Goal: Information Seeking & Learning: Check status

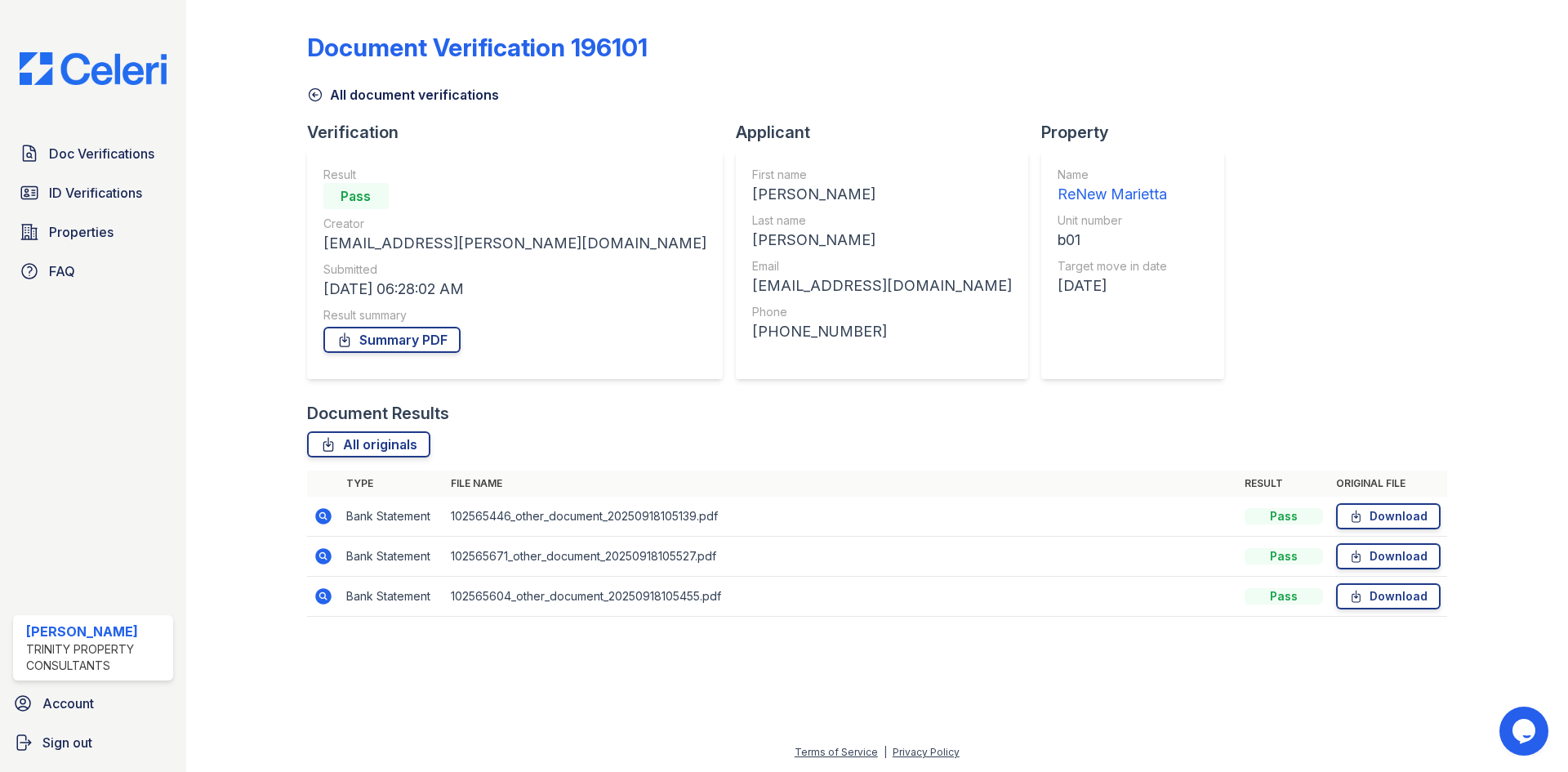
click at [312, 96] on icon at bounding box center [314, 94] width 16 height 16
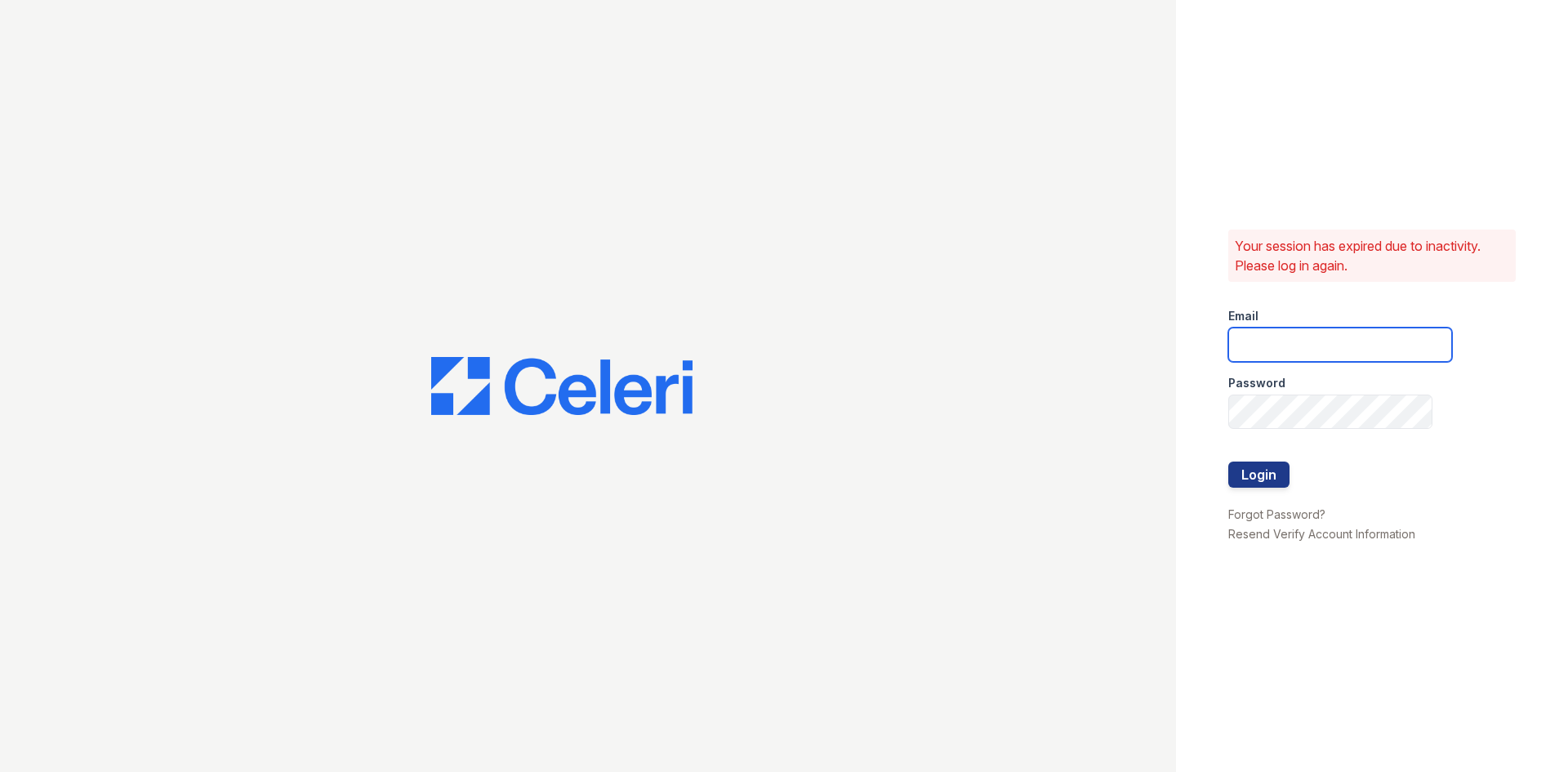
type input "kiarah.ward@trinity-pm.com"
click at [1257, 468] on button "Login" at bounding box center [1258, 474] width 61 height 26
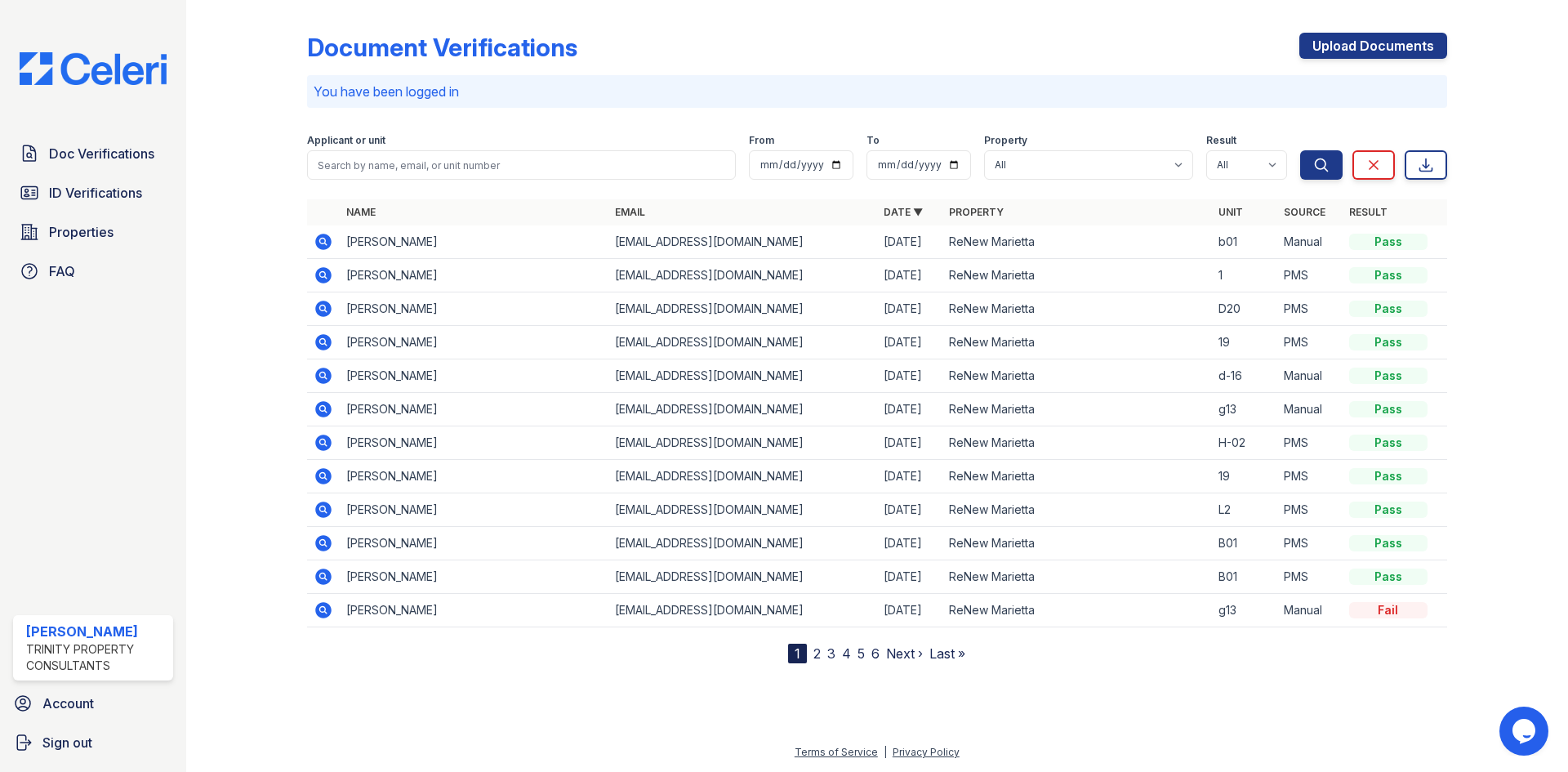
click at [326, 341] on icon at bounding box center [323, 342] width 16 height 16
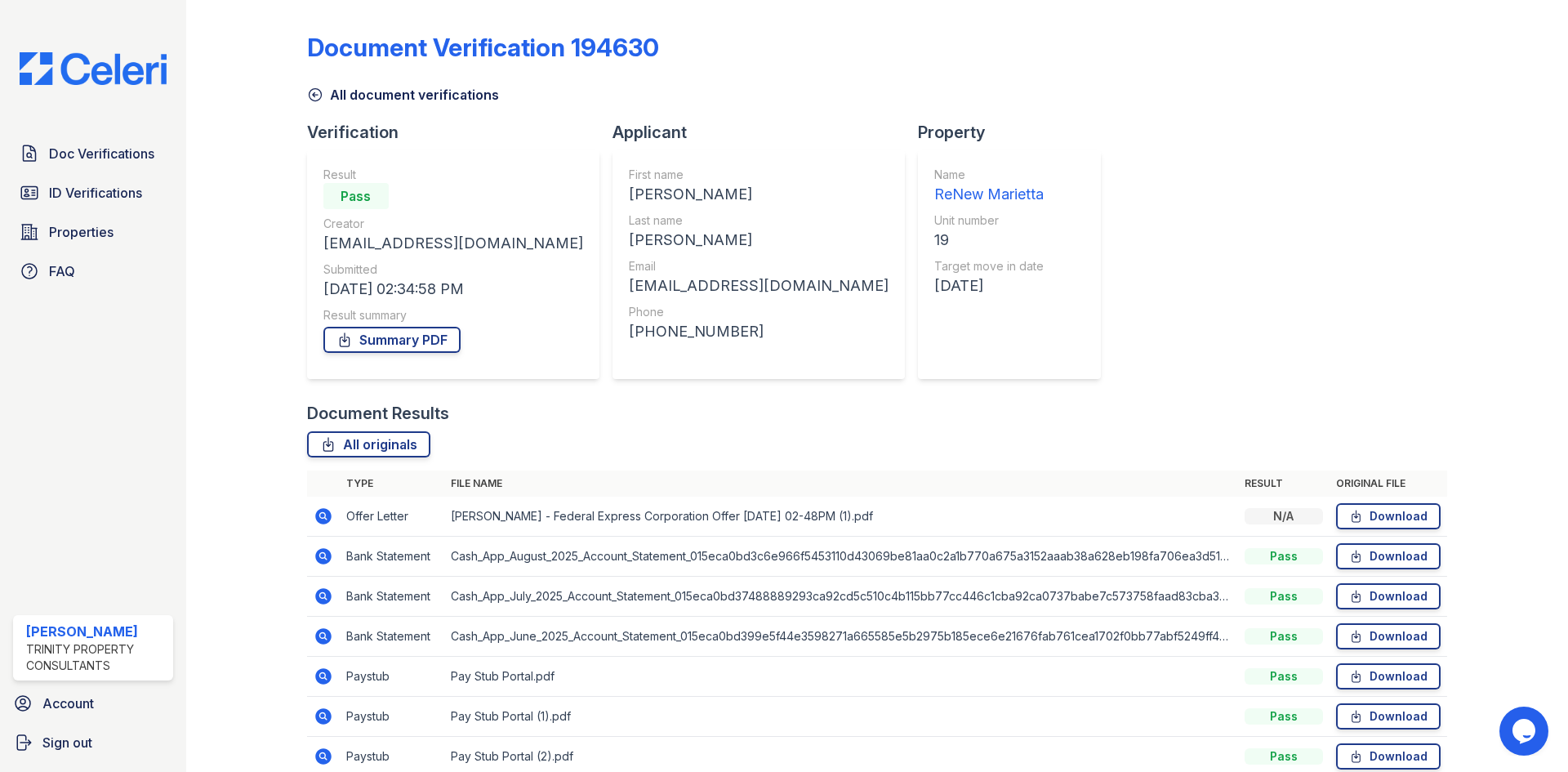
click at [391, 348] on link "Summary PDF" at bounding box center [392, 340] width 137 height 26
click at [318, 97] on icon at bounding box center [314, 94] width 16 height 16
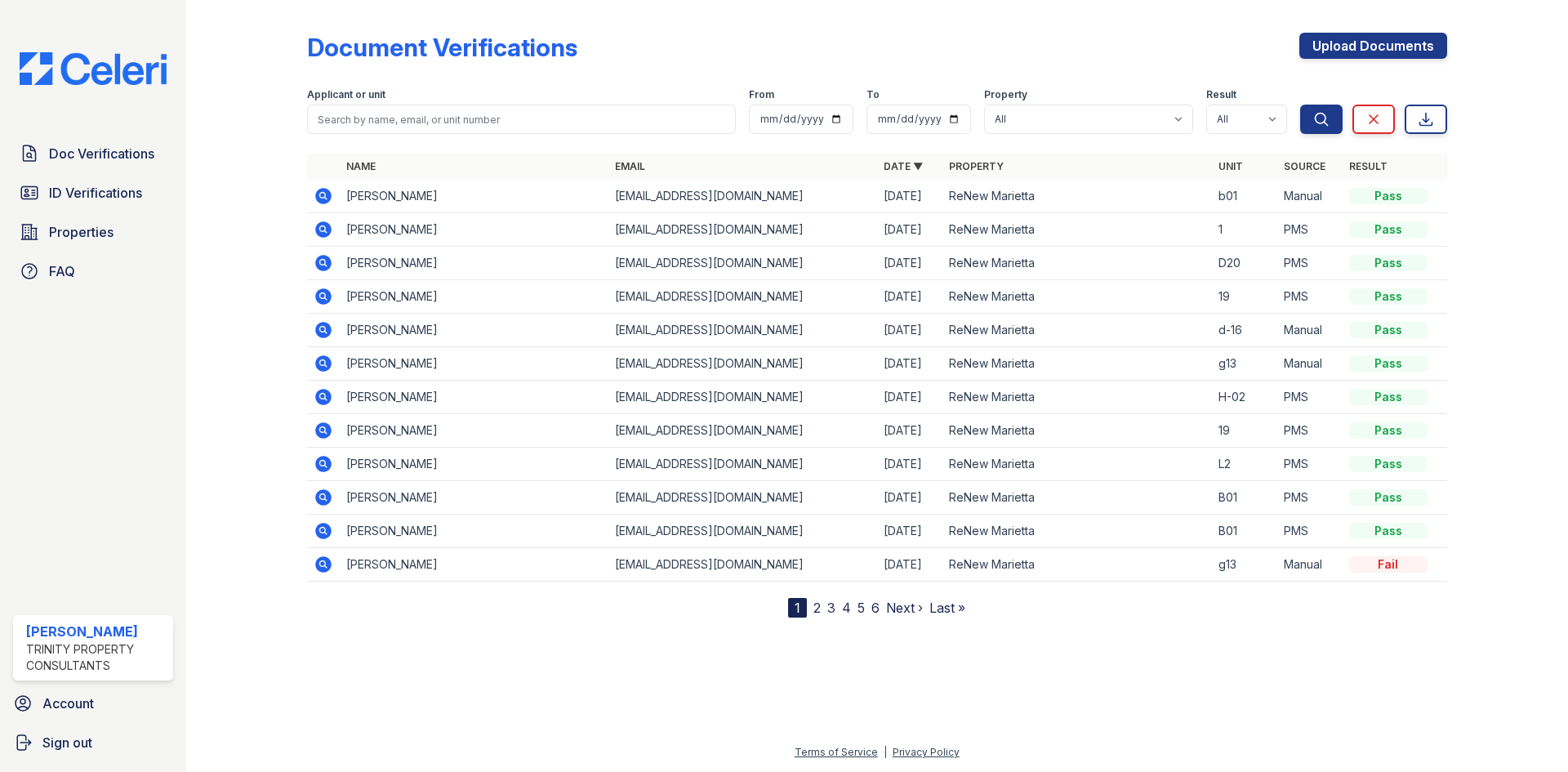
click at [318, 260] on icon at bounding box center [323, 263] width 16 height 16
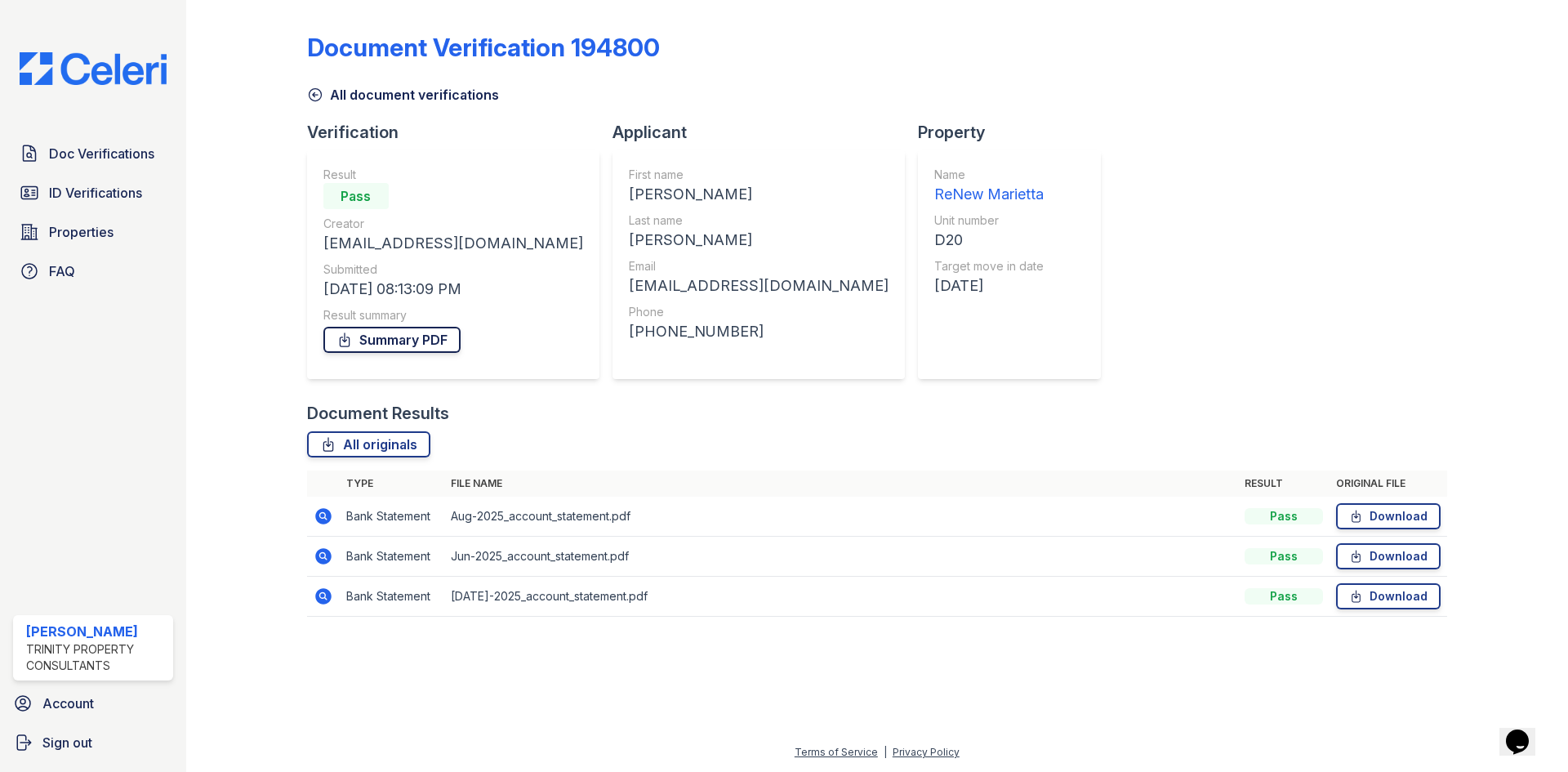
click at [372, 340] on link "Summary PDF" at bounding box center [392, 340] width 137 height 26
click at [395, 341] on link "Summary PDF" at bounding box center [392, 340] width 137 height 26
click at [320, 100] on icon at bounding box center [314, 94] width 16 height 16
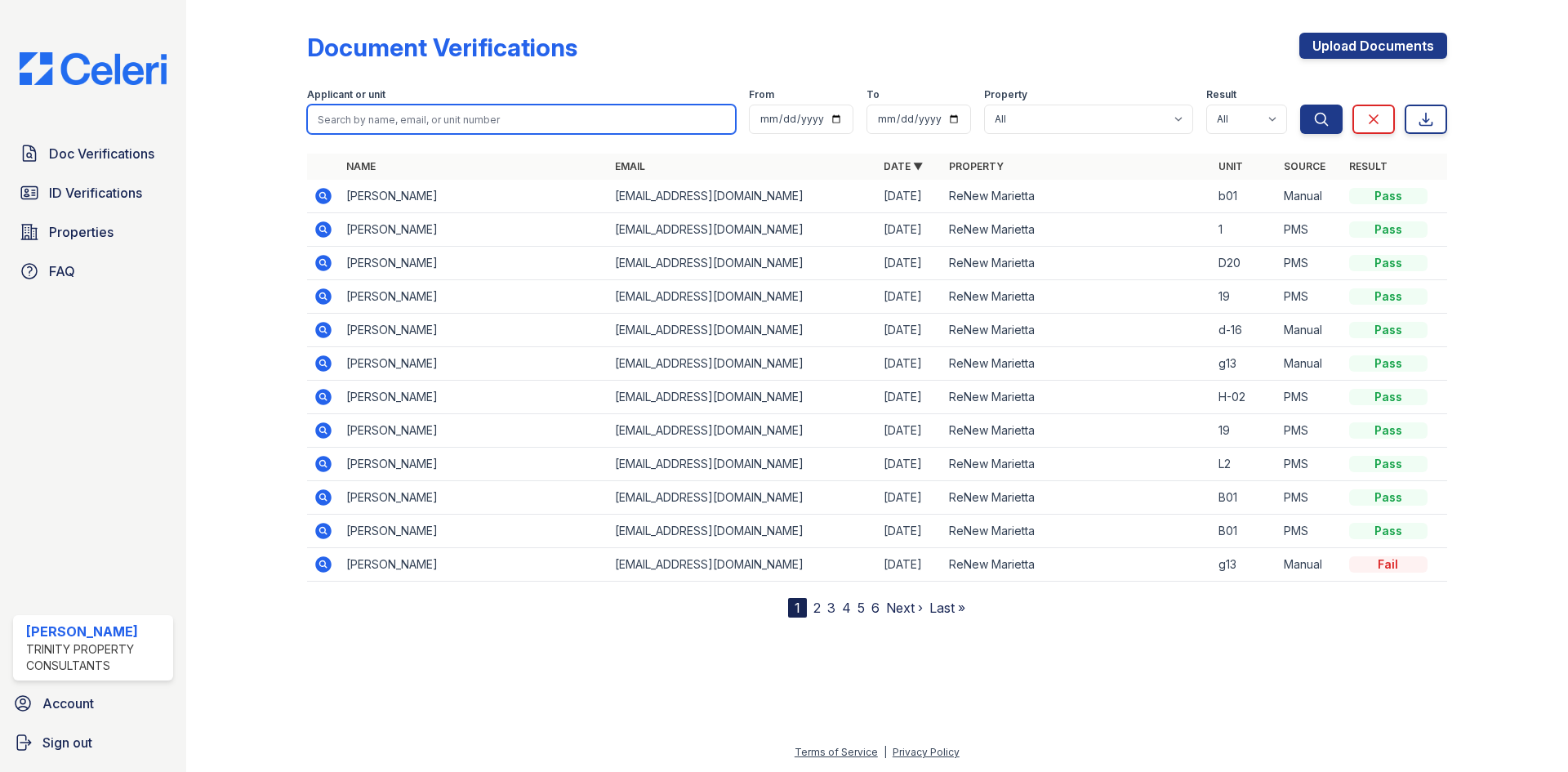
click at [403, 116] on input "search" at bounding box center [521, 119] width 429 height 29
type input "kumar"
click at [1300, 105] on button "Search" at bounding box center [1320, 119] width 42 height 29
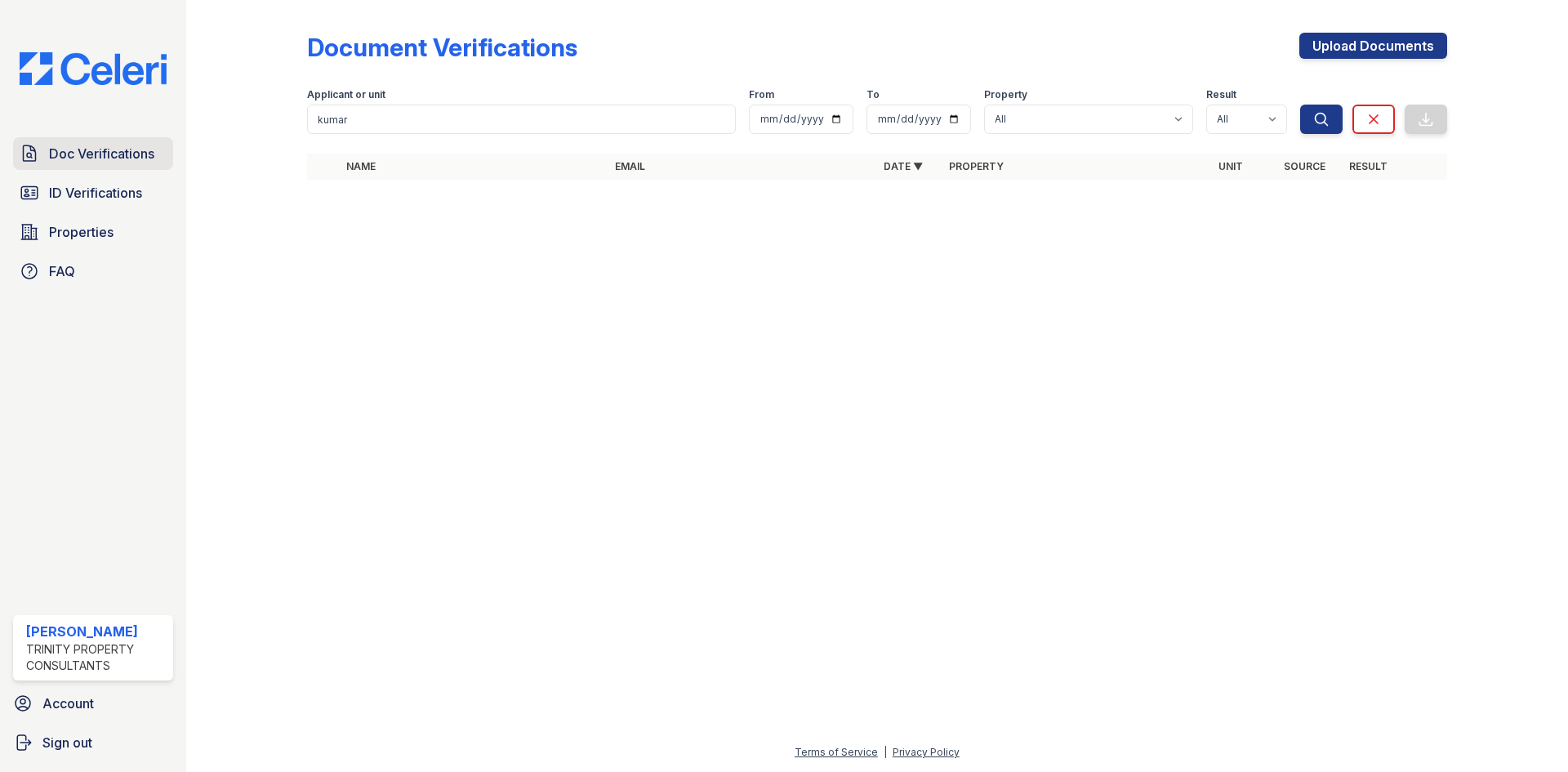
click at [89, 156] on span "Doc Verifications" at bounding box center [102, 153] width 105 height 20
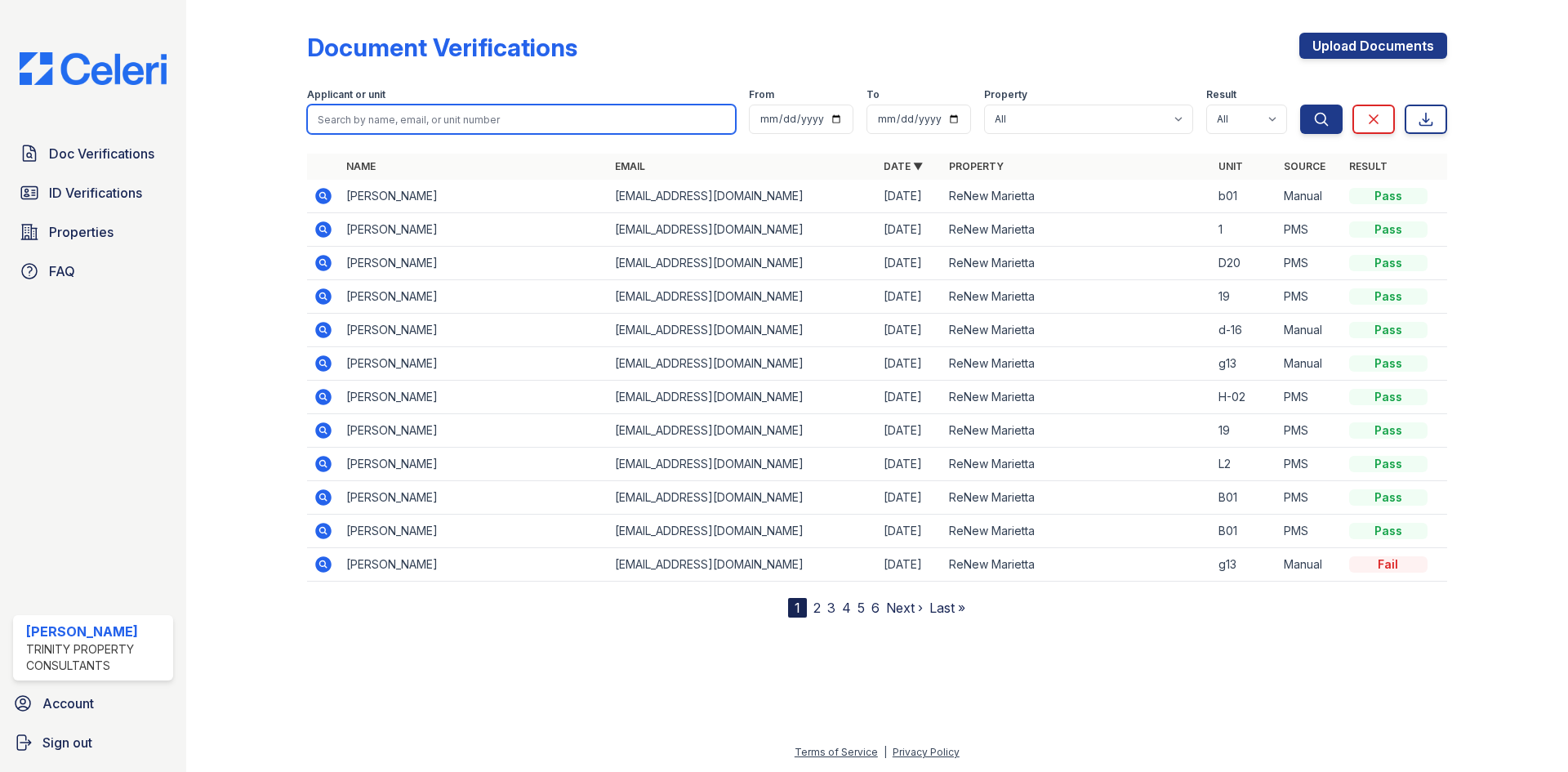
click at [551, 118] on input "search" at bounding box center [521, 119] width 429 height 29
type input "anderson"
click at [1300, 105] on button "Search" at bounding box center [1320, 119] width 42 height 29
